Goal: Task Accomplishment & Management: Manage account settings

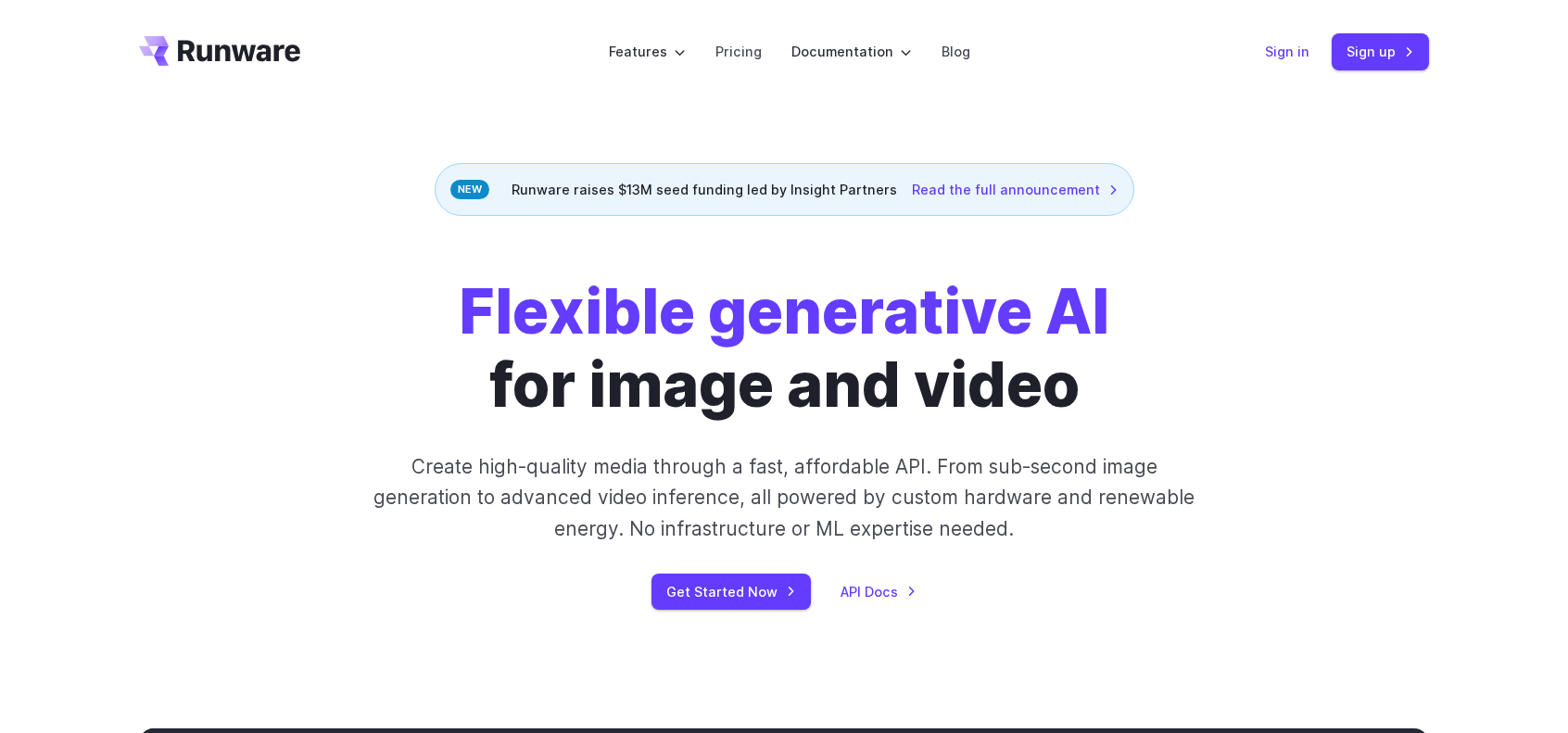
click at [1307, 51] on link "Sign in" at bounding box center [1287, 51] width 45 height 21
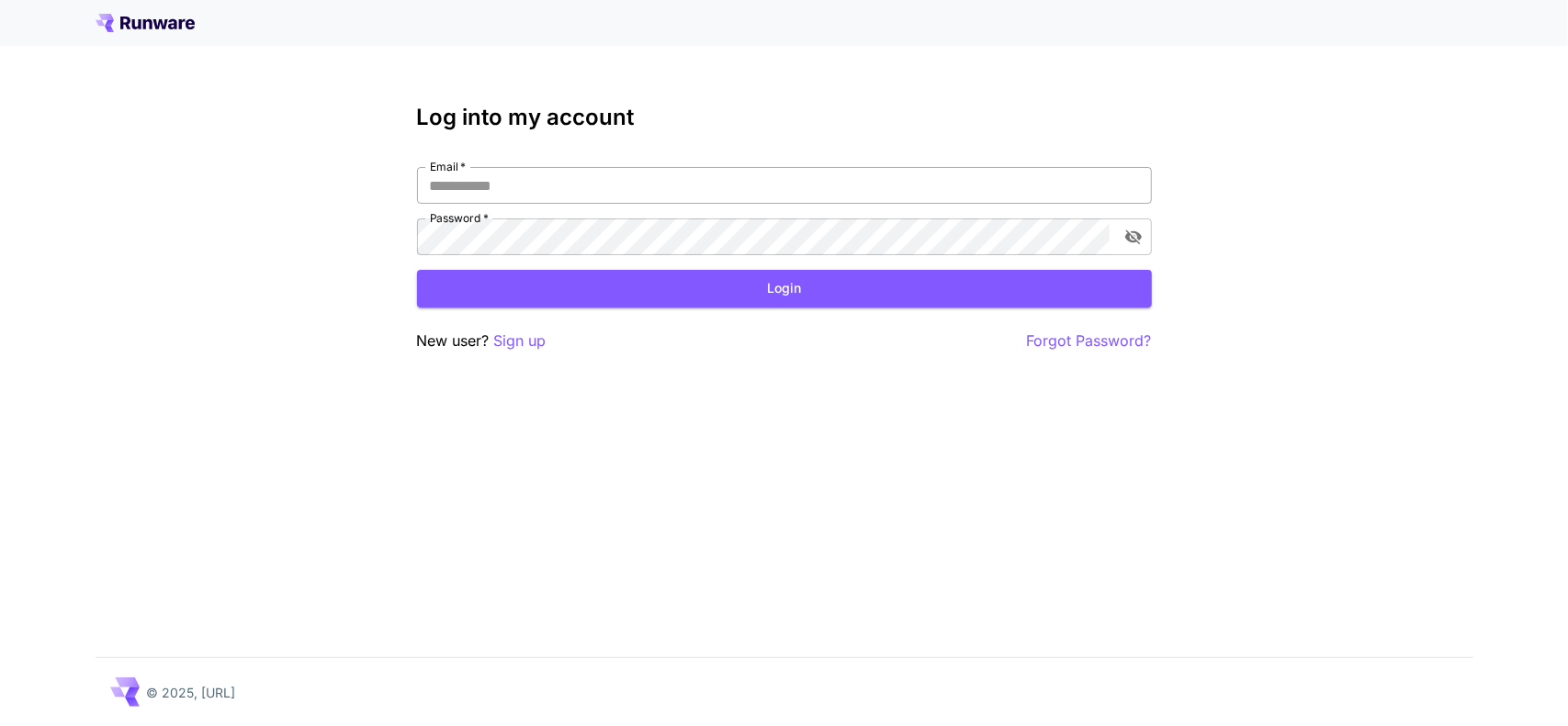
click at [702, 184] on input "Email   *" at bounding box center [784, 185] width 735 height 37
type input "**********"
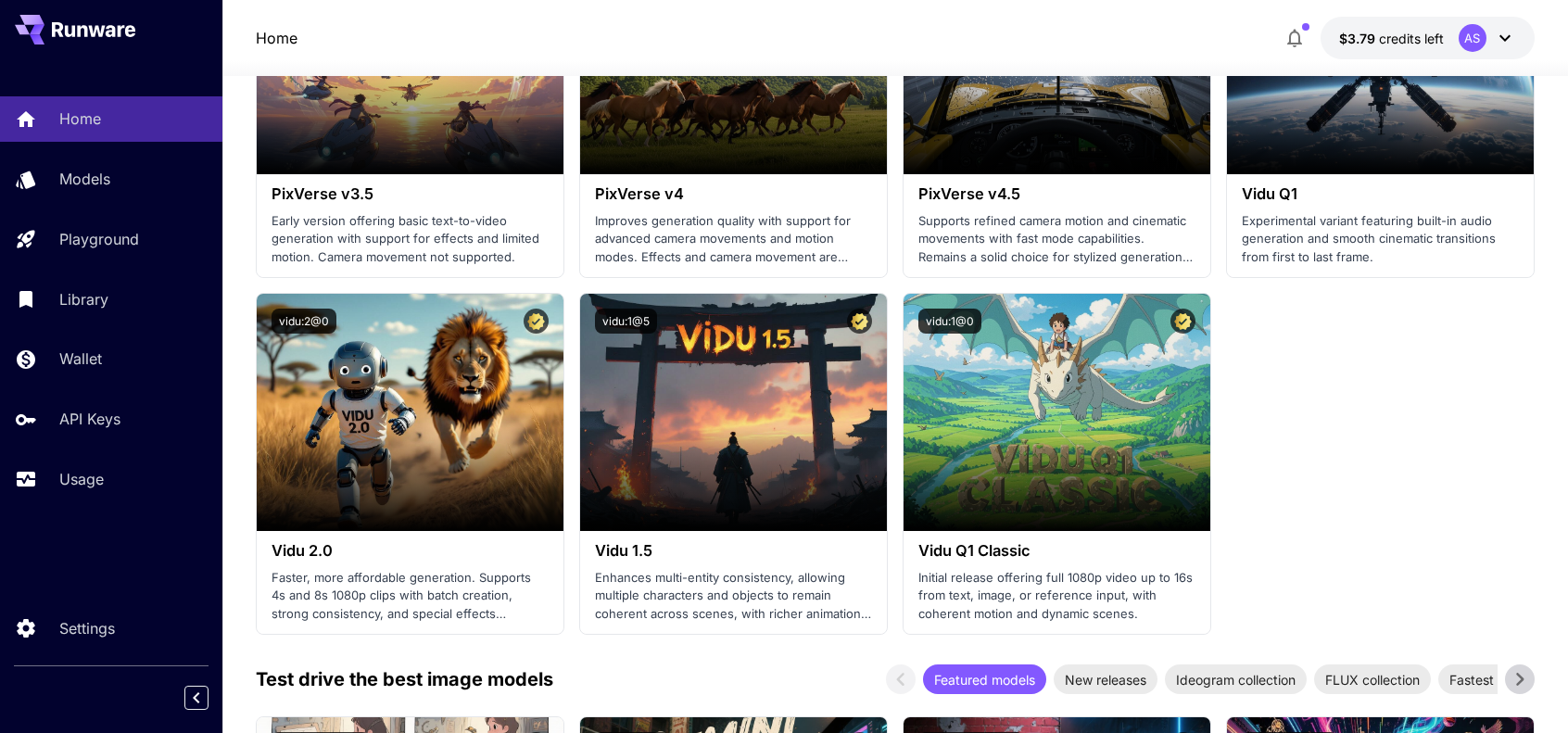
scroll to position [2077, 0]
